Goal: Information Seeking & Learning: Understand process/instructions

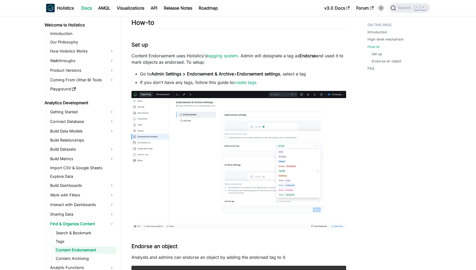
scroll to position [35, 0]
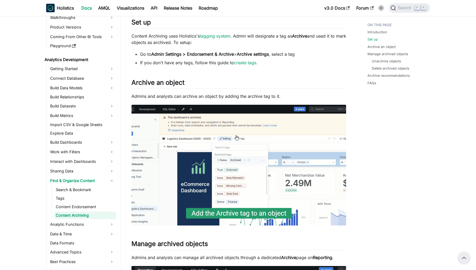
scroll to position [331, 0]
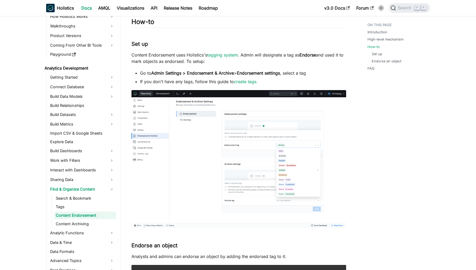
scroll to position [288, 0]
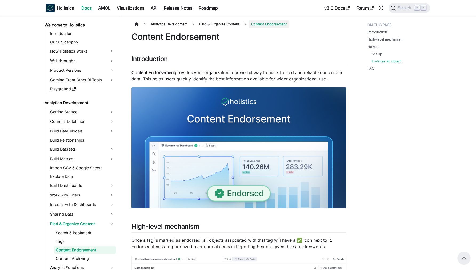
scroll to position [311, 0]
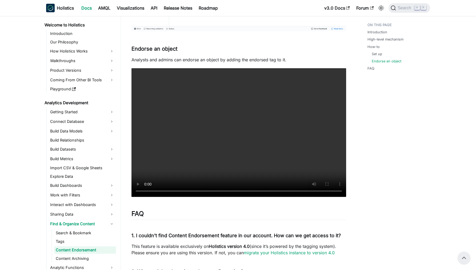
click at [376, 53] on link "Set up" at bounding box center [377, 53] width 10 height 5
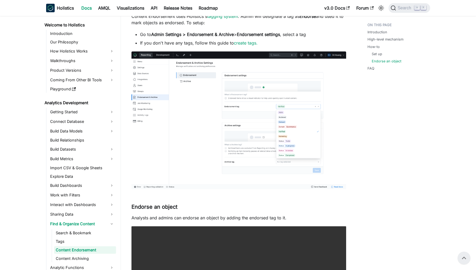
scroll to position [35, 0]
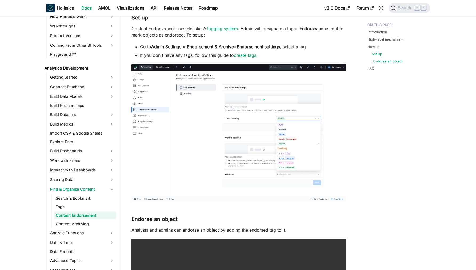
click at [386, 61] on link "Endorse an object" at bounding box center [388, 61] width 30 height 5
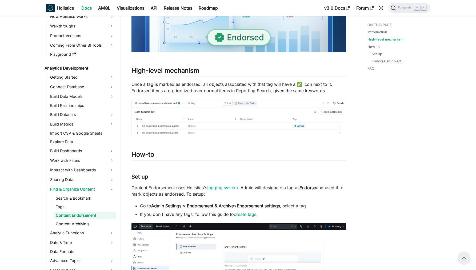
scroll to position [146, 0]
